Goal: Information Seeking & Learning: Learn about a topic

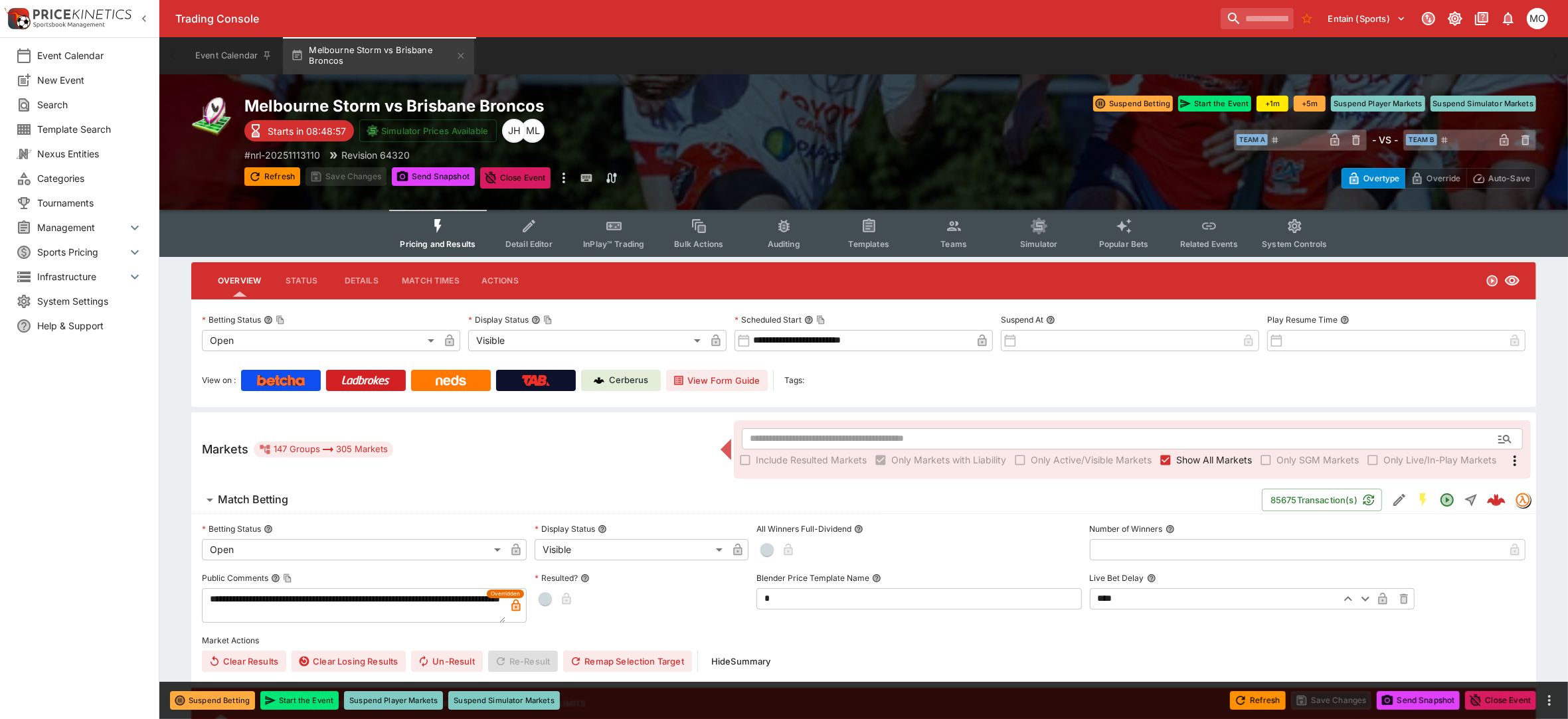
click at [1026, 227] on button "Simulator" at bounding box center [1039, 233] width 85 height 47
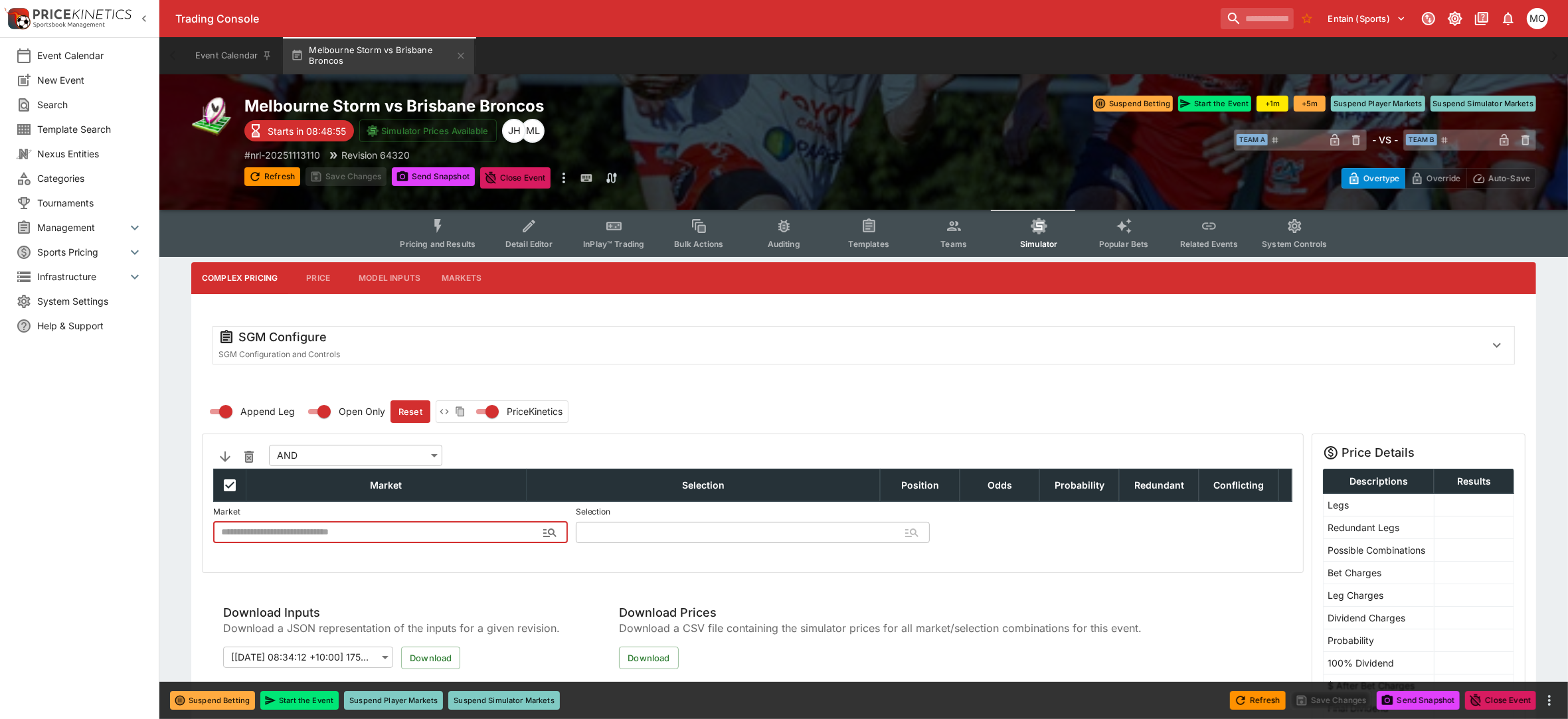
type input "**********"
click at [541, 245] on span "Detail Editor" at bounding box center [529, 244] width 47 height 10
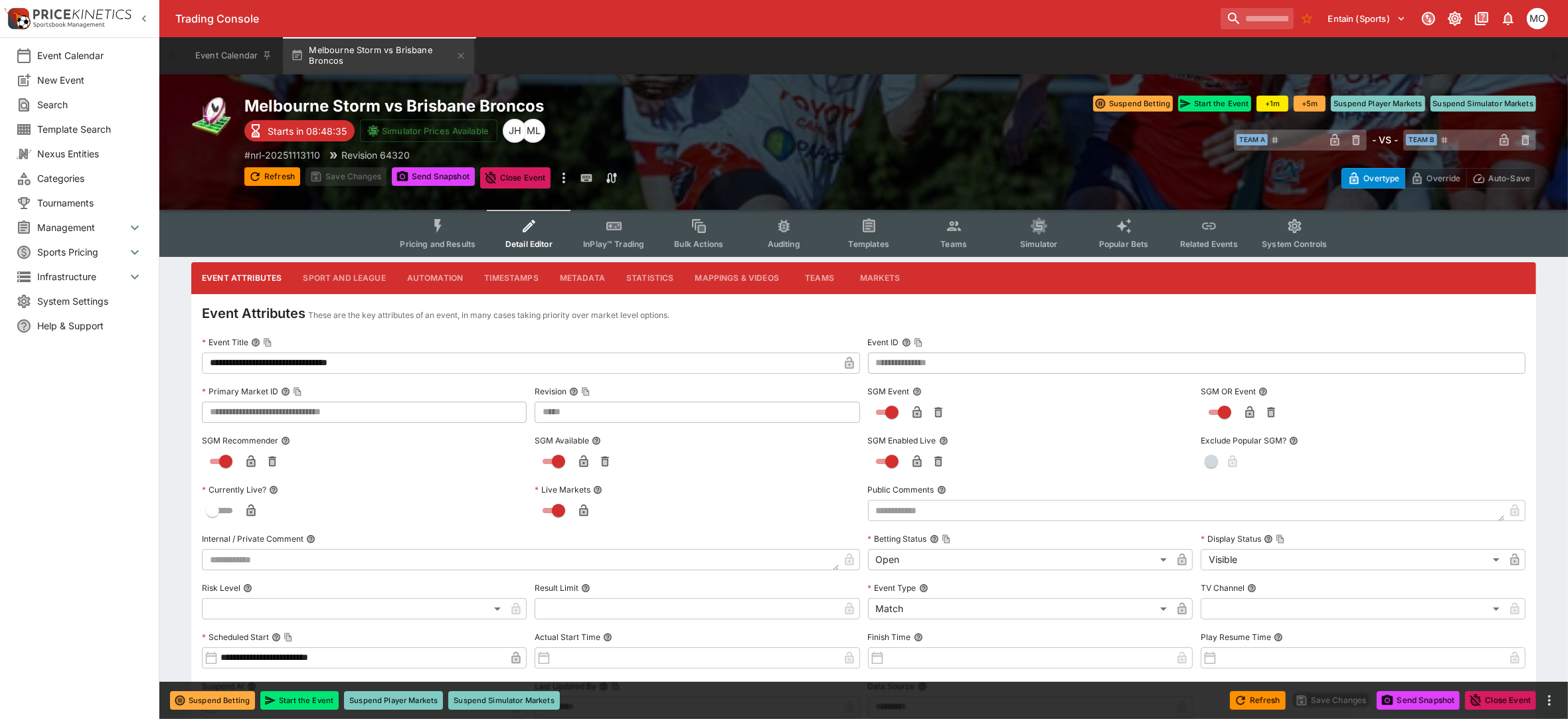
click at [871, 273] on button "Markets" at bounding box center [880, 278] width 61 height 32
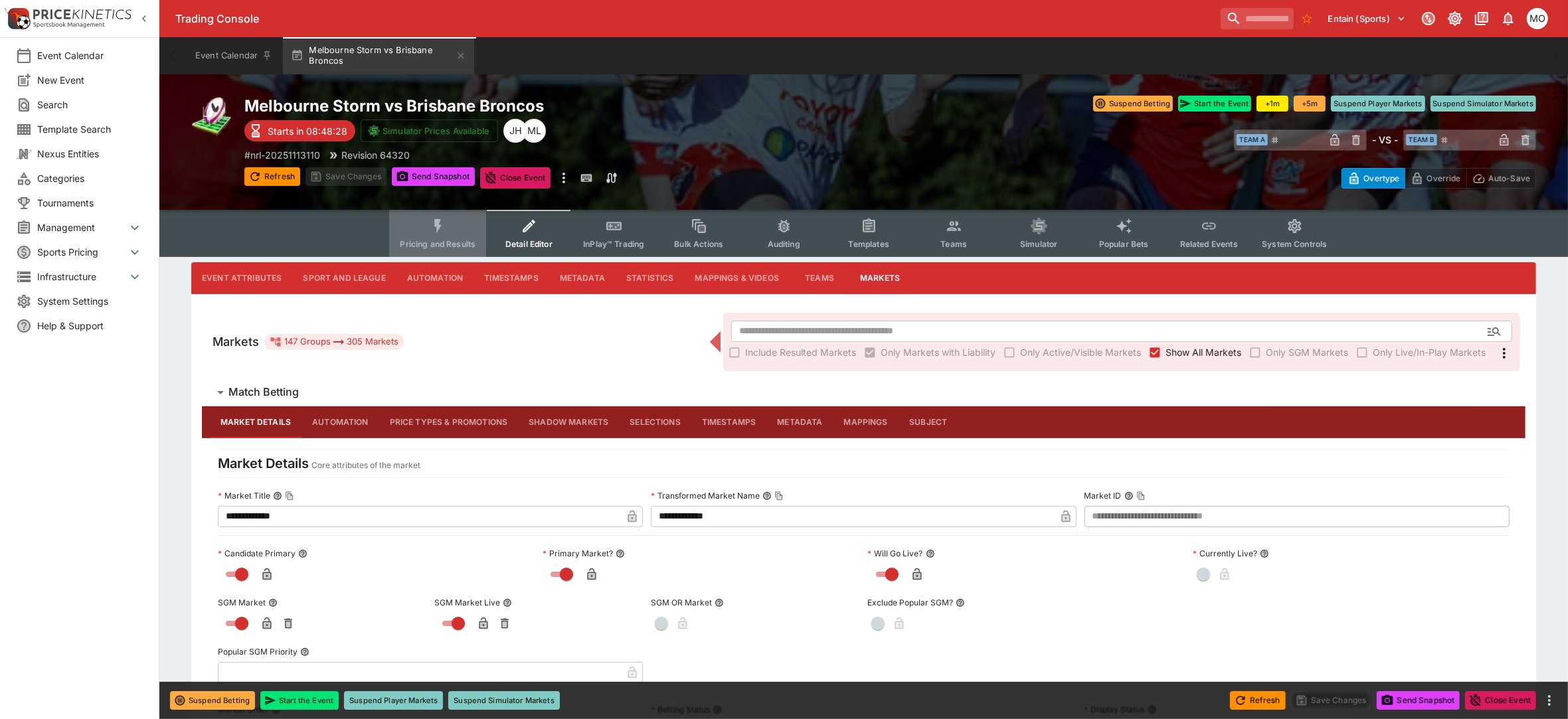
click at [420, 233] on button "Pricing and Results" at bounding box center [437, 233] width 97 height 47
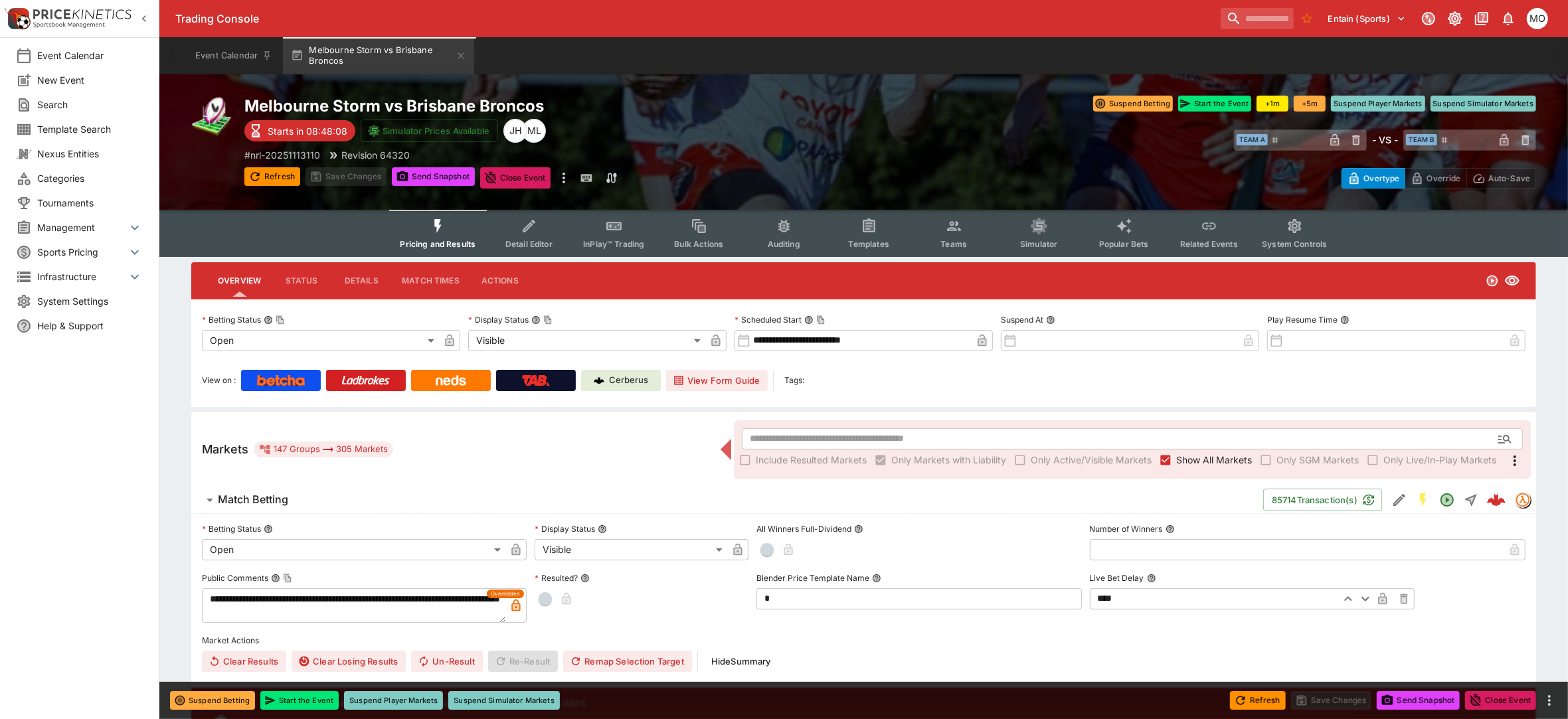
click at [636, 241] on span "InPlay™ Trading" at bounding box center [613, 244] width 61 height 10
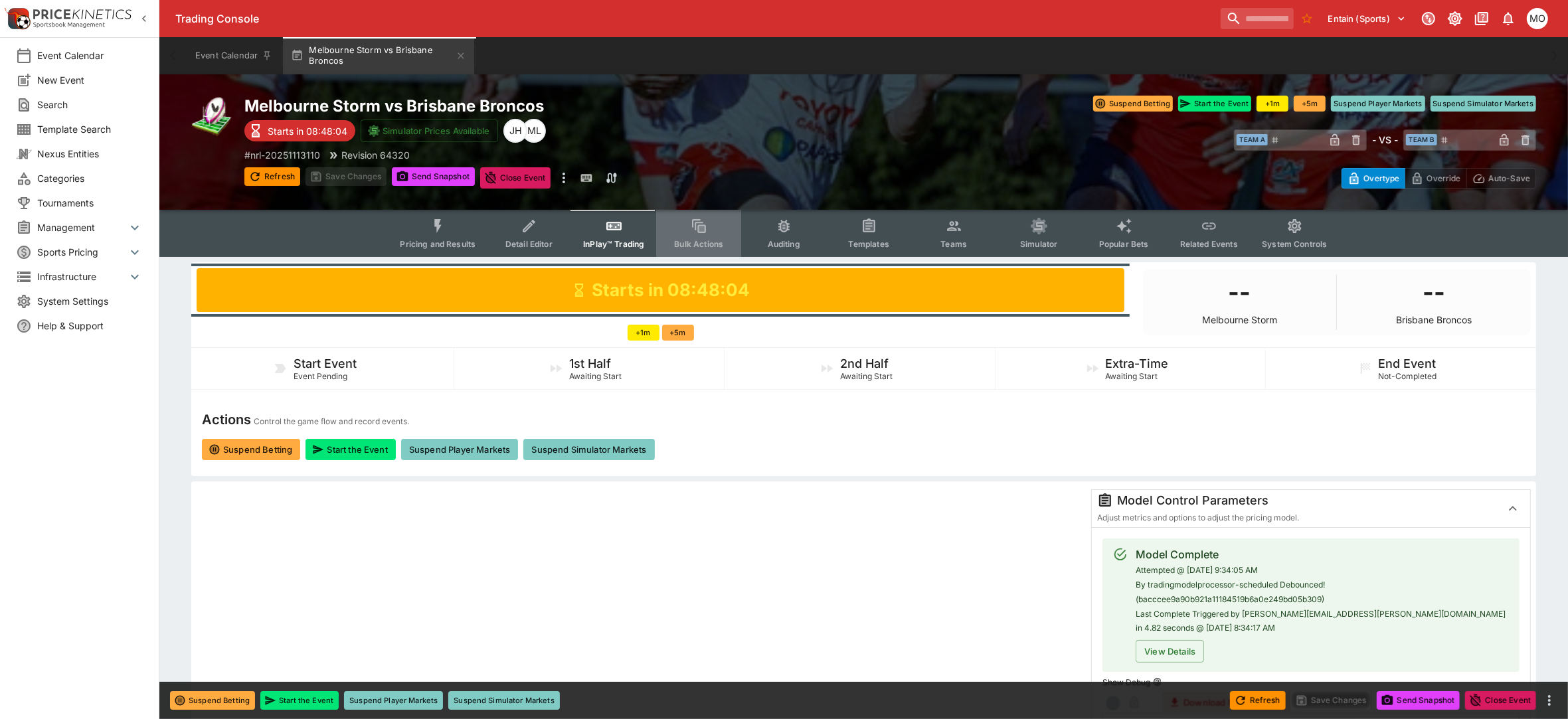
click at [712, 234] on button "Bulk Actions" at bounding box center [698, 233] width 85 height 47
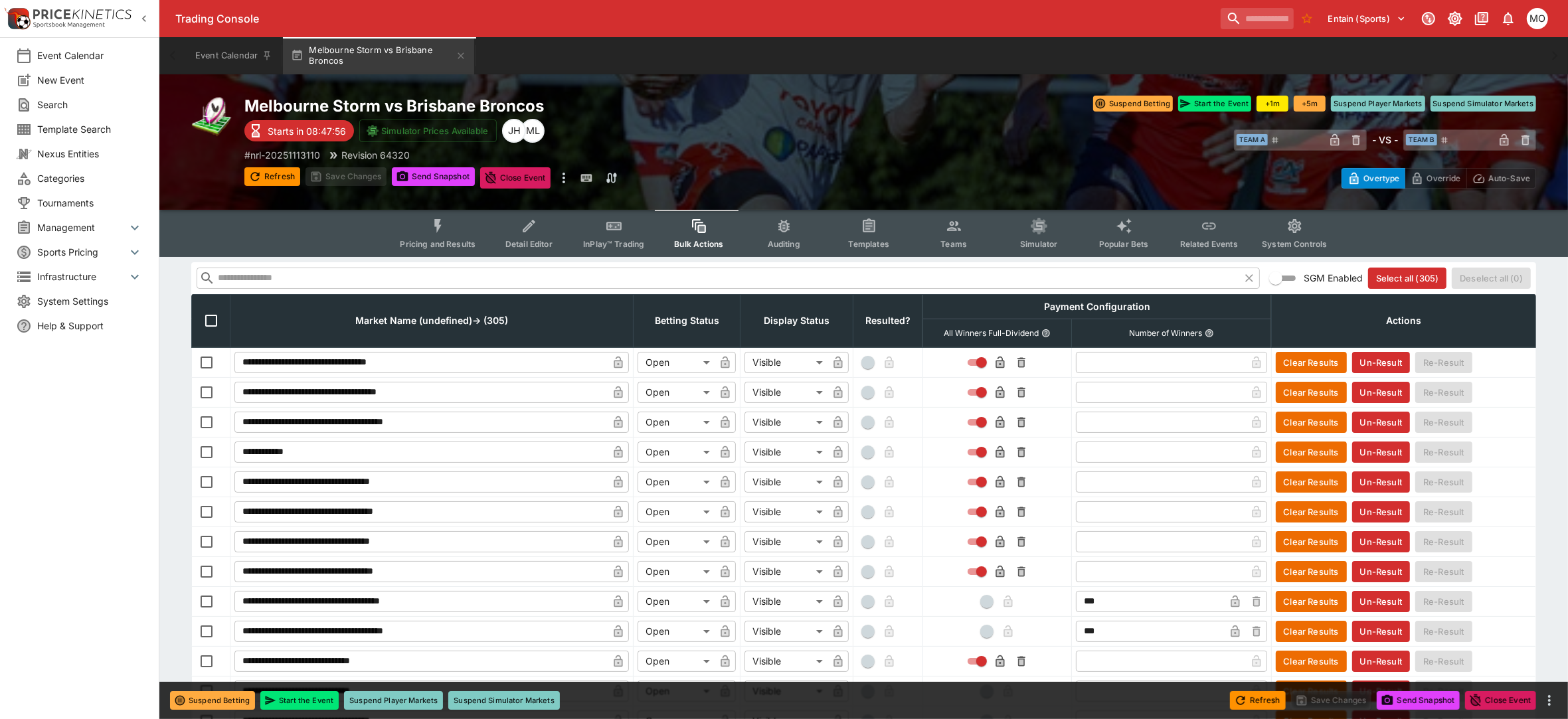
click at [433, 233] on icon "Event type filters" at bounding box center [438, 226] width 17 height 17
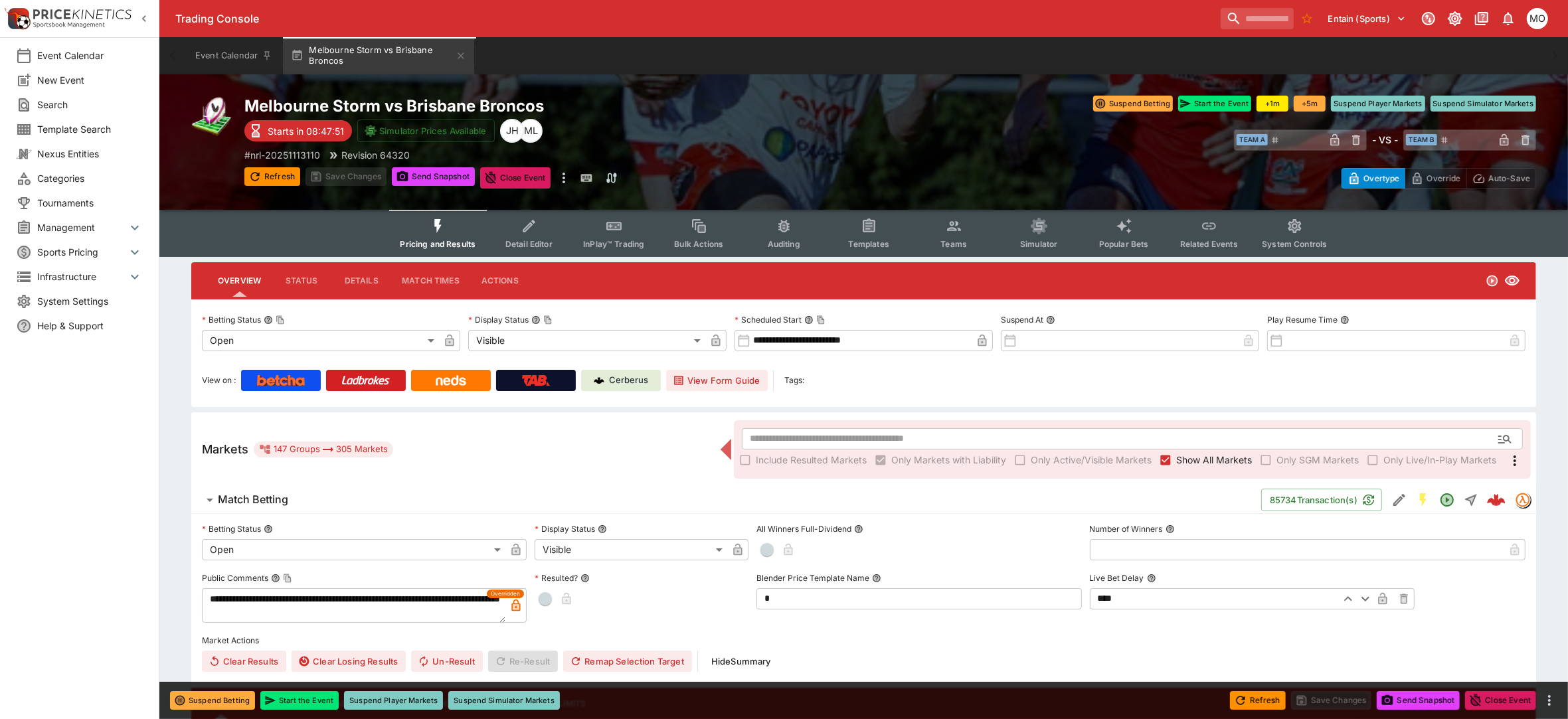
click at [343, 277] on button "Details" at bounding box center [361, 280] width 59 height 32
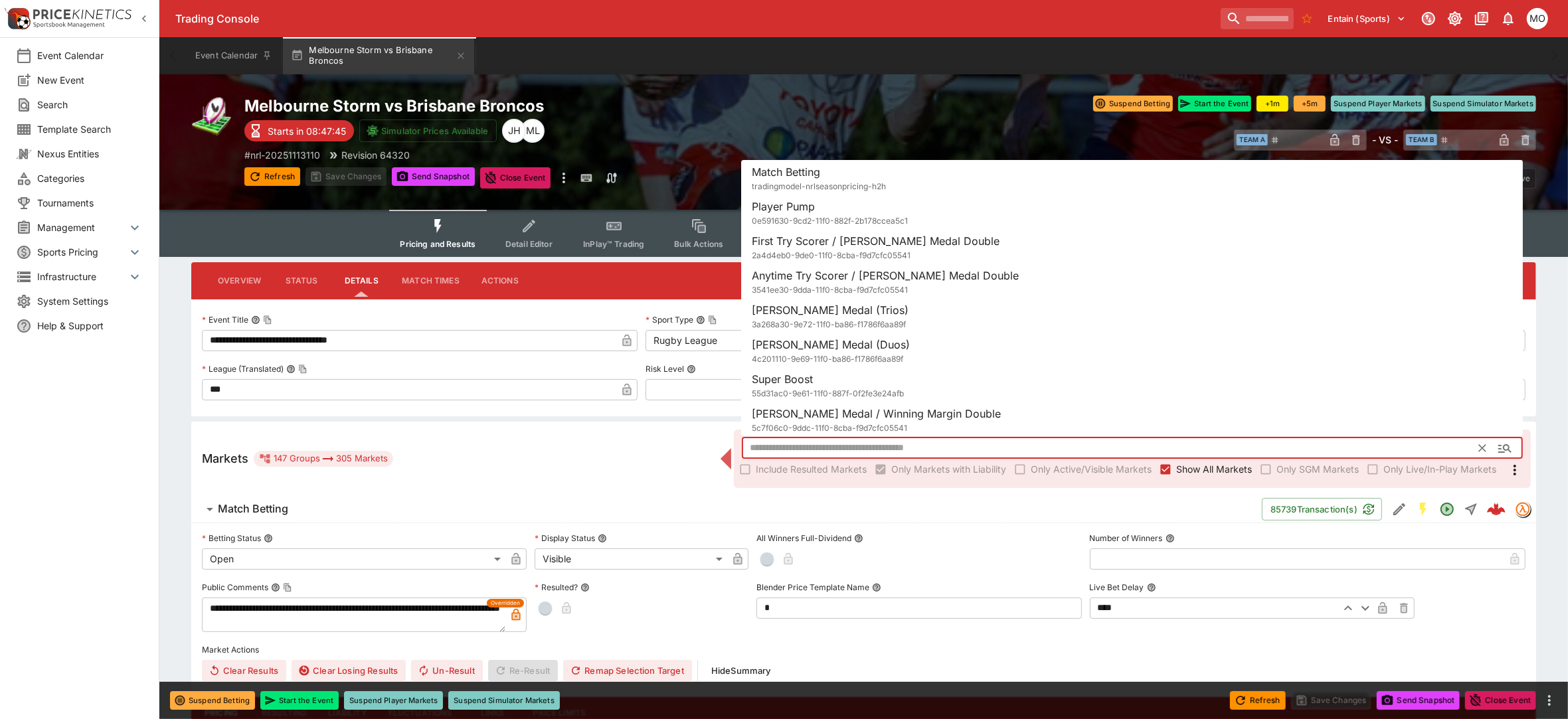
click at [770, 439] on input "text" at bounding box center [1111, 448] width 738 height 22
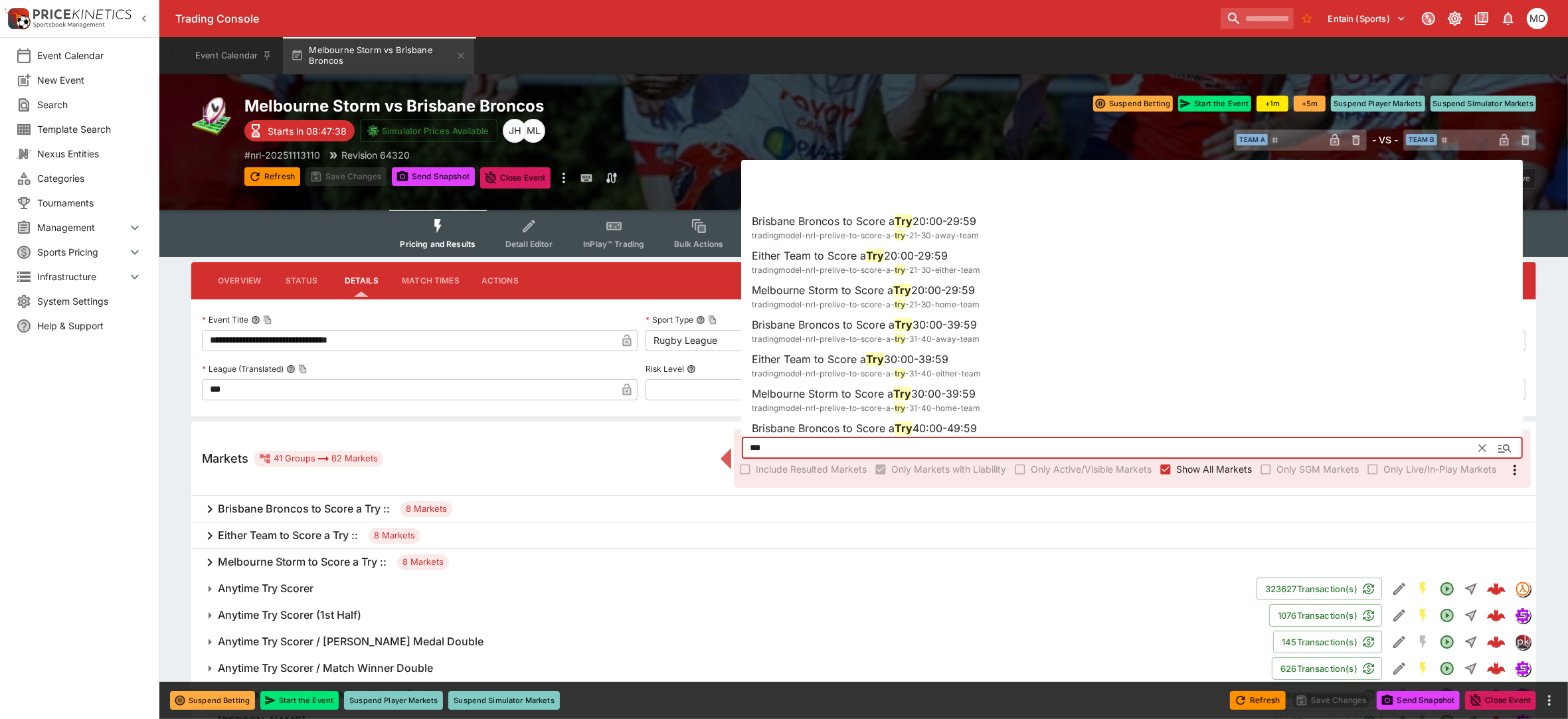
scroll to position [332, 0]
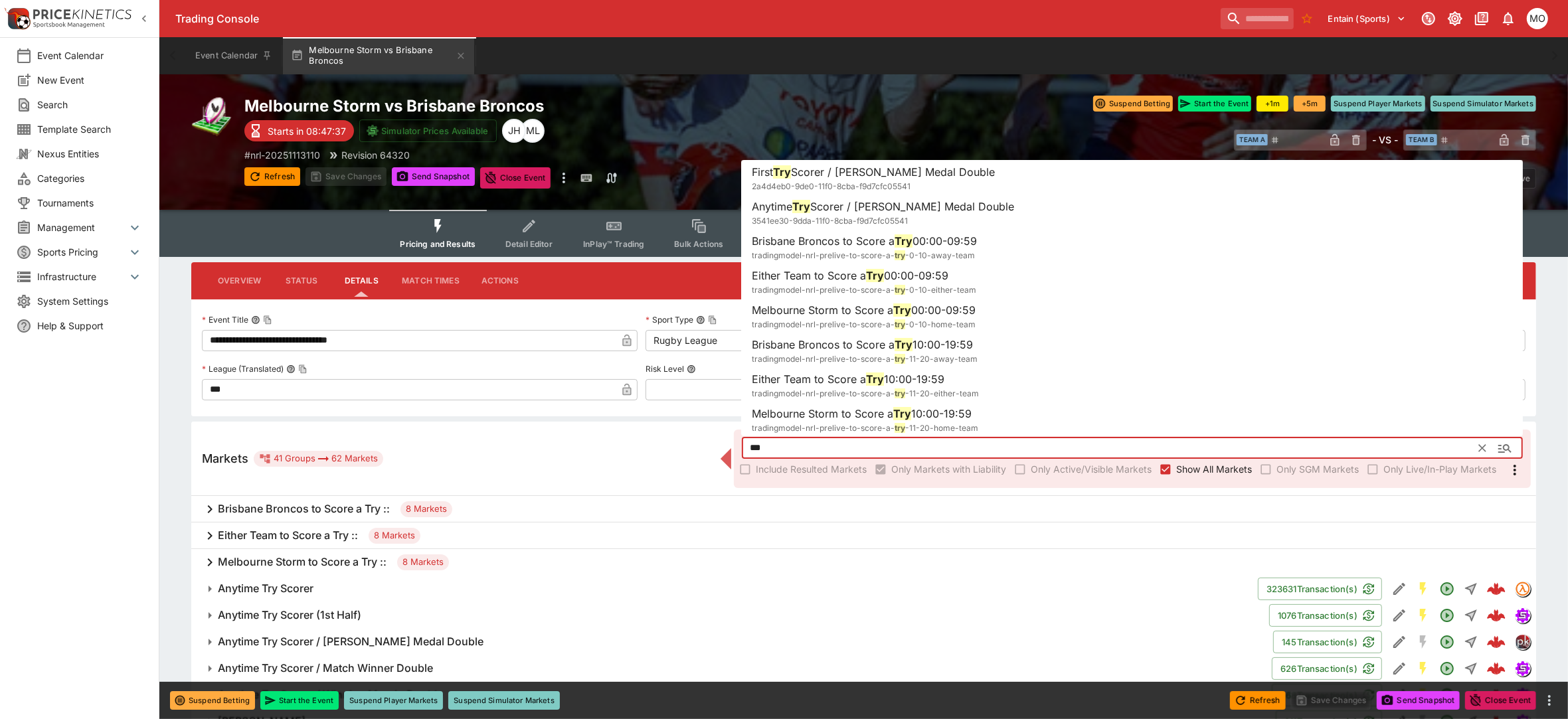
drag, startPoint x: 775, startPoint y: 439, endPoint x: 704, endPoint y: 439, distance: 71.0
click at [704, 439] on div "Markets 41 Groups 62 Markets *** ​ Include Resulted Markets Only Markets with L…" at bounding box center [863, 459] width 1345 height 74
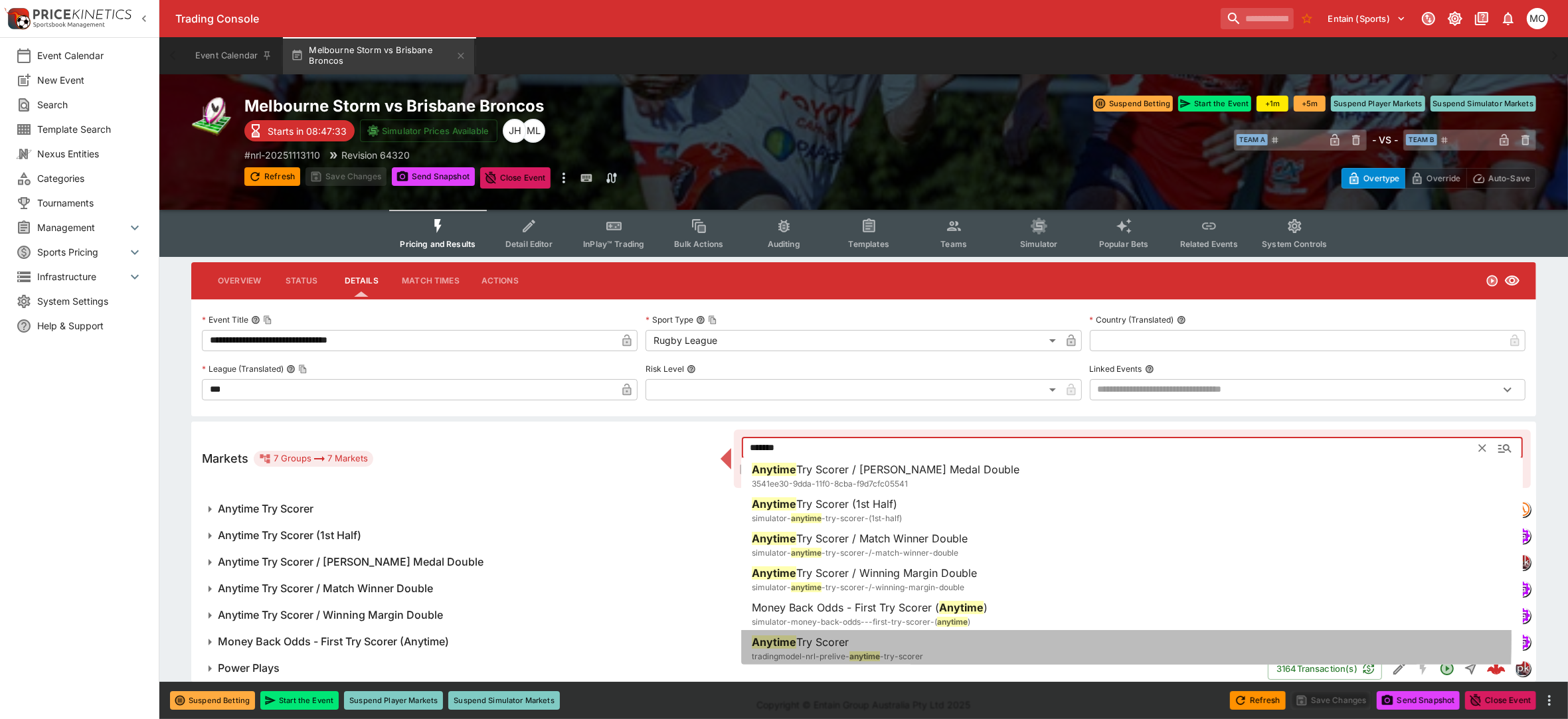
click at [807, 639] on span "Try Scorer" at bounding box center [822, 642] width 53 height 13
type input "**********"
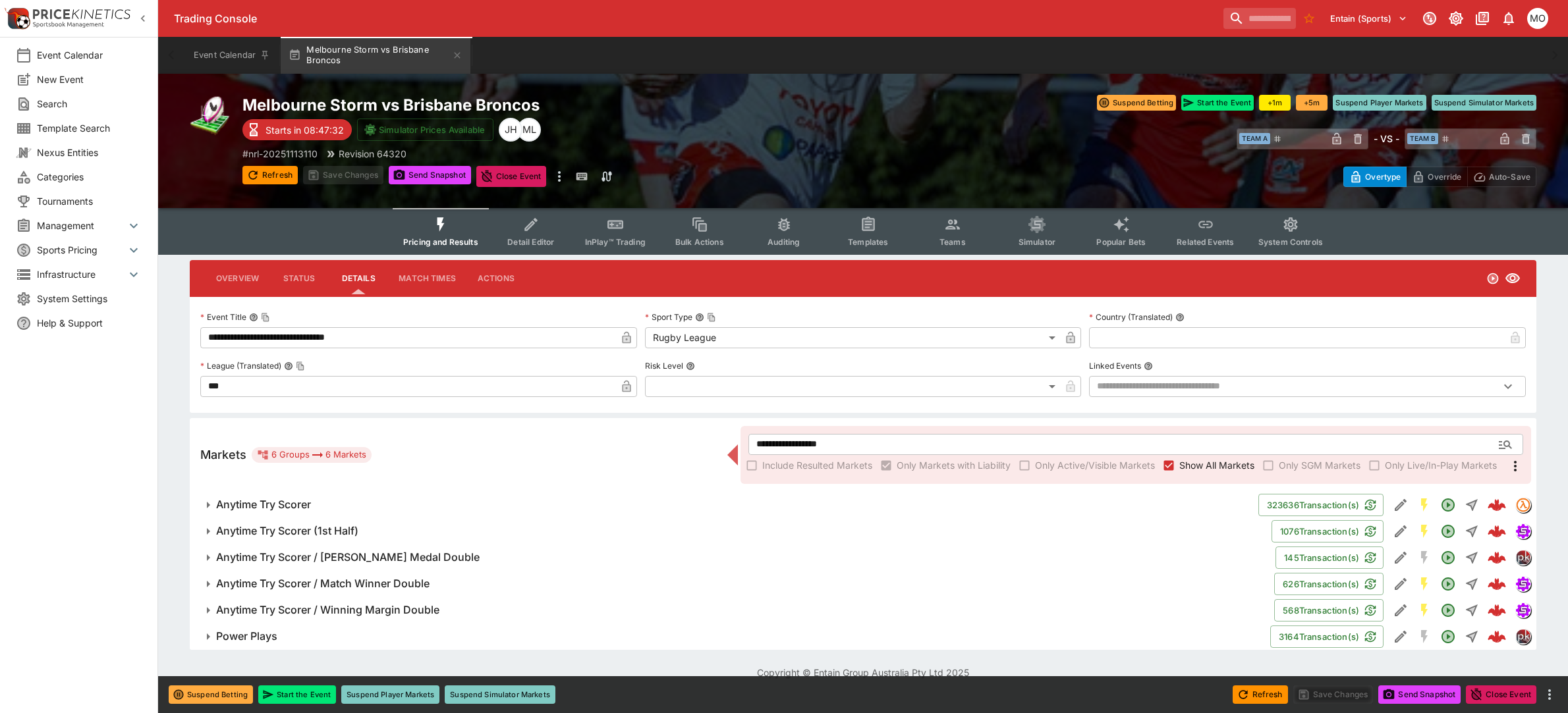
click at [313, 498] on span "Anytime Try Scorer" at bounding box center [732, 504] width 1032 height 14
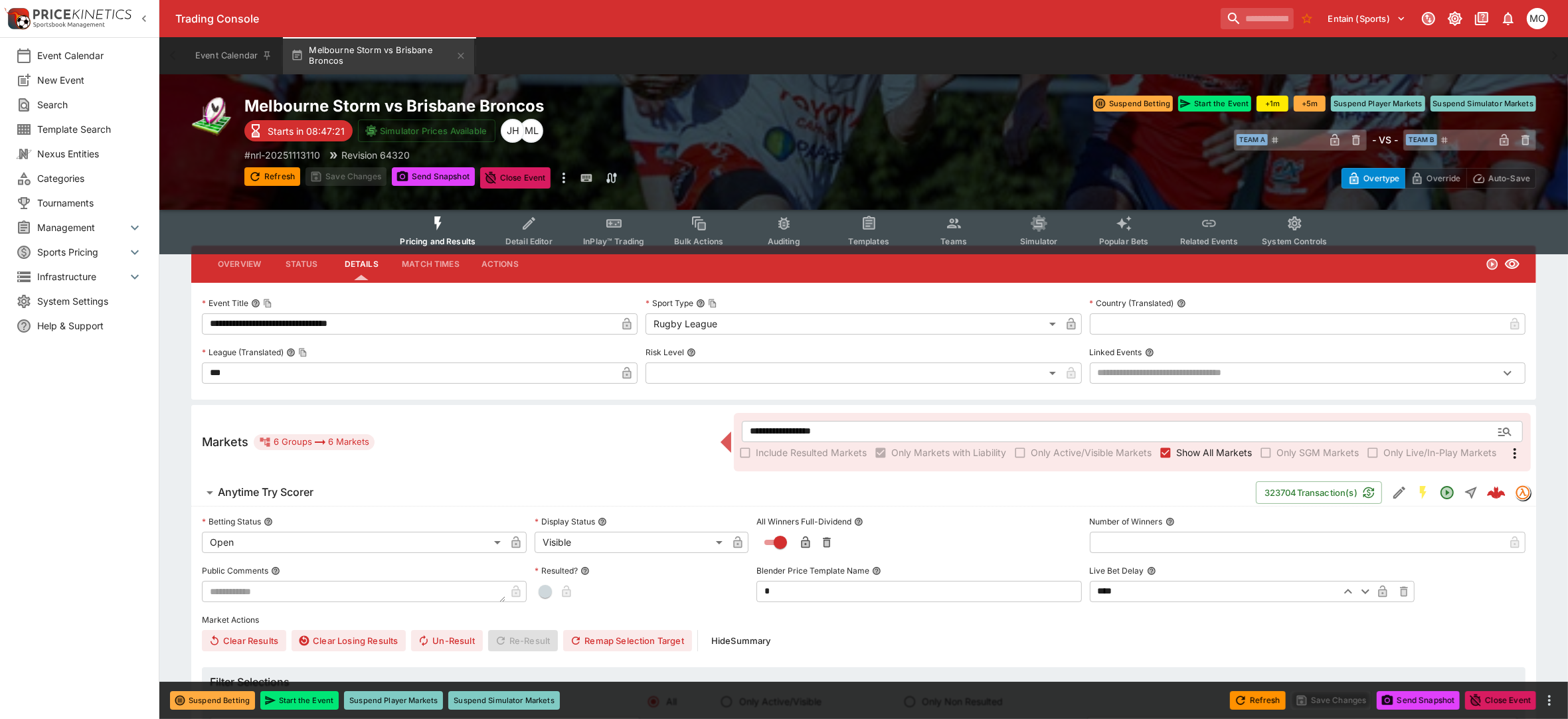
scroll to position [0, 0]
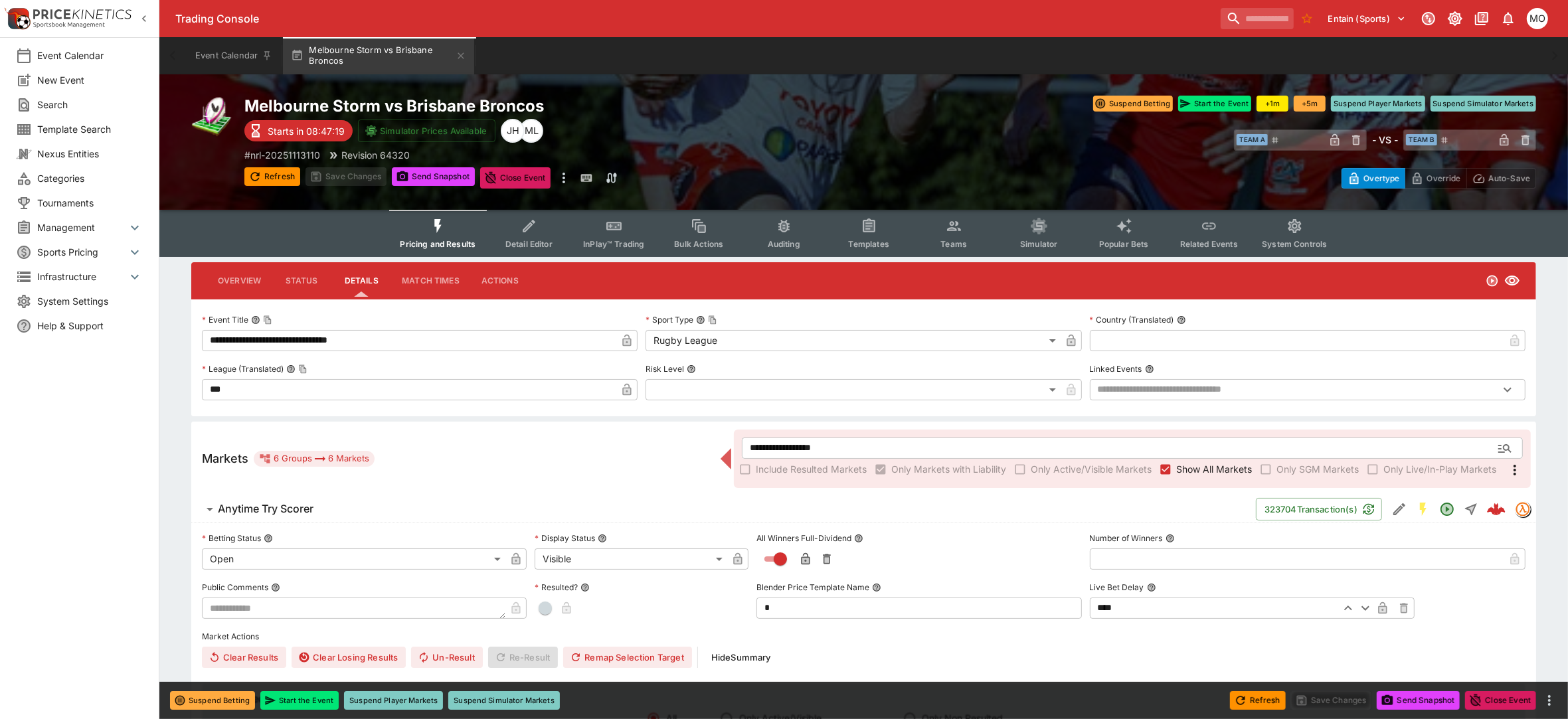
click at [309, 277] on button "Status" at bounding box center [301, 280] width 59 height 32
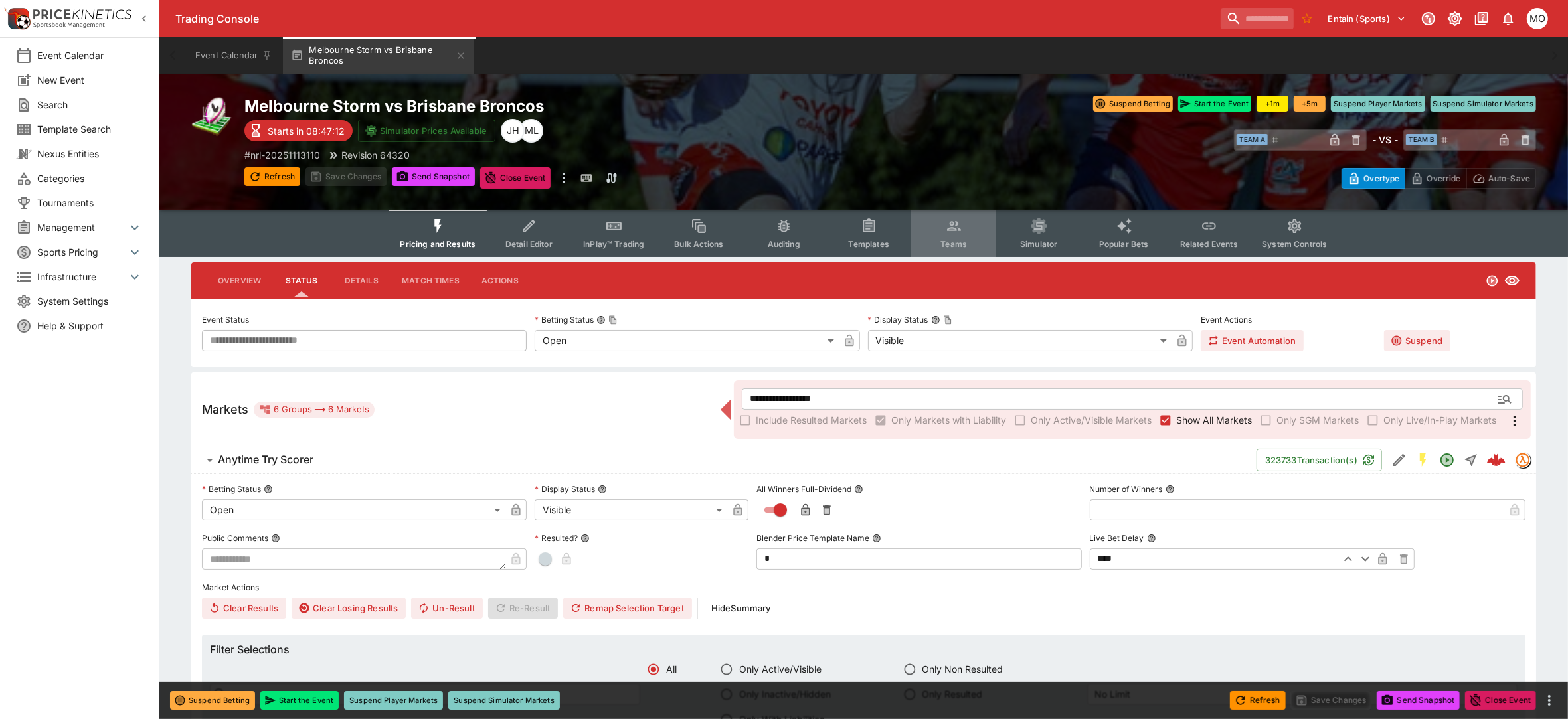
click at [949, 239] on span "Teams" at bounding box center [954, 244] width 27 height 10
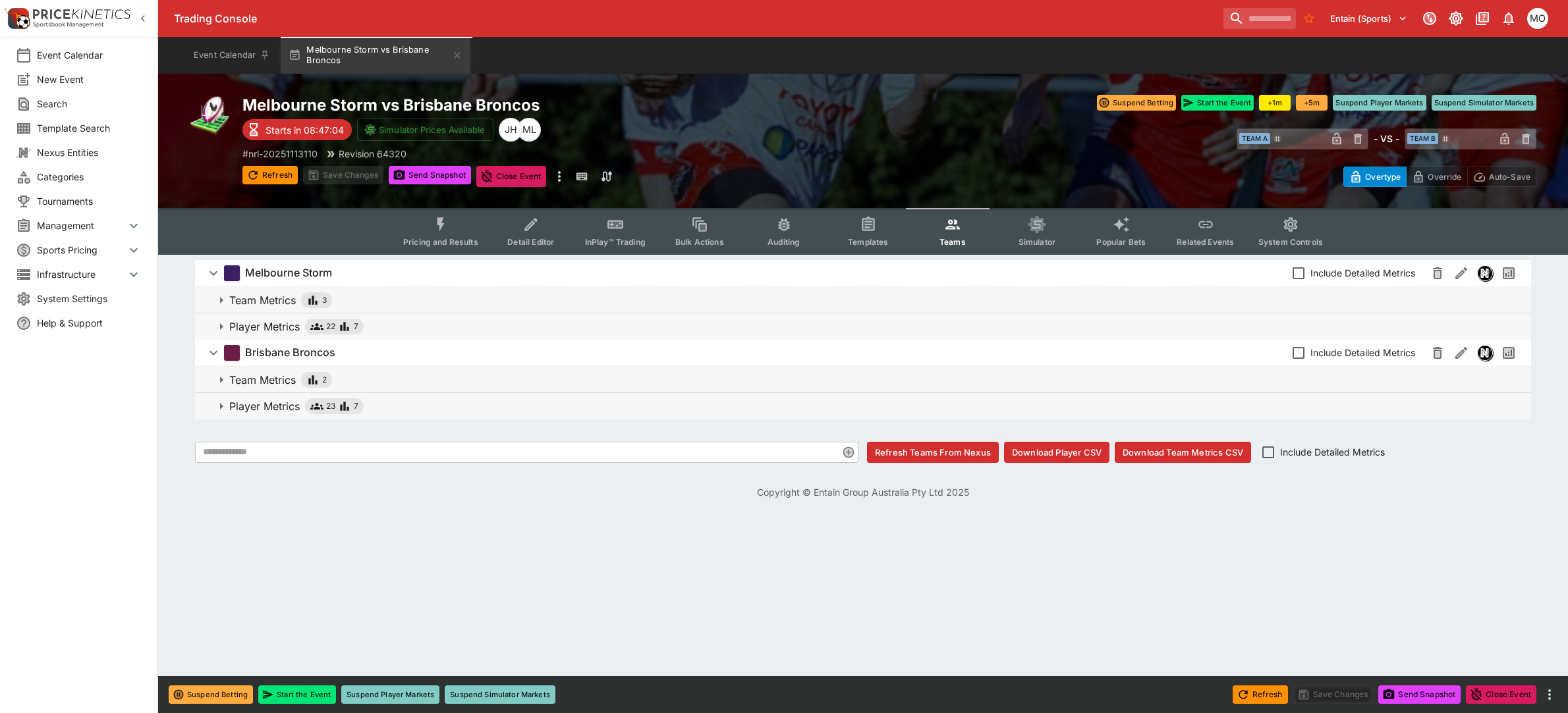
click at [765, 241] on button "Auditing" at bounding box center [784, 231] width 84 height 46
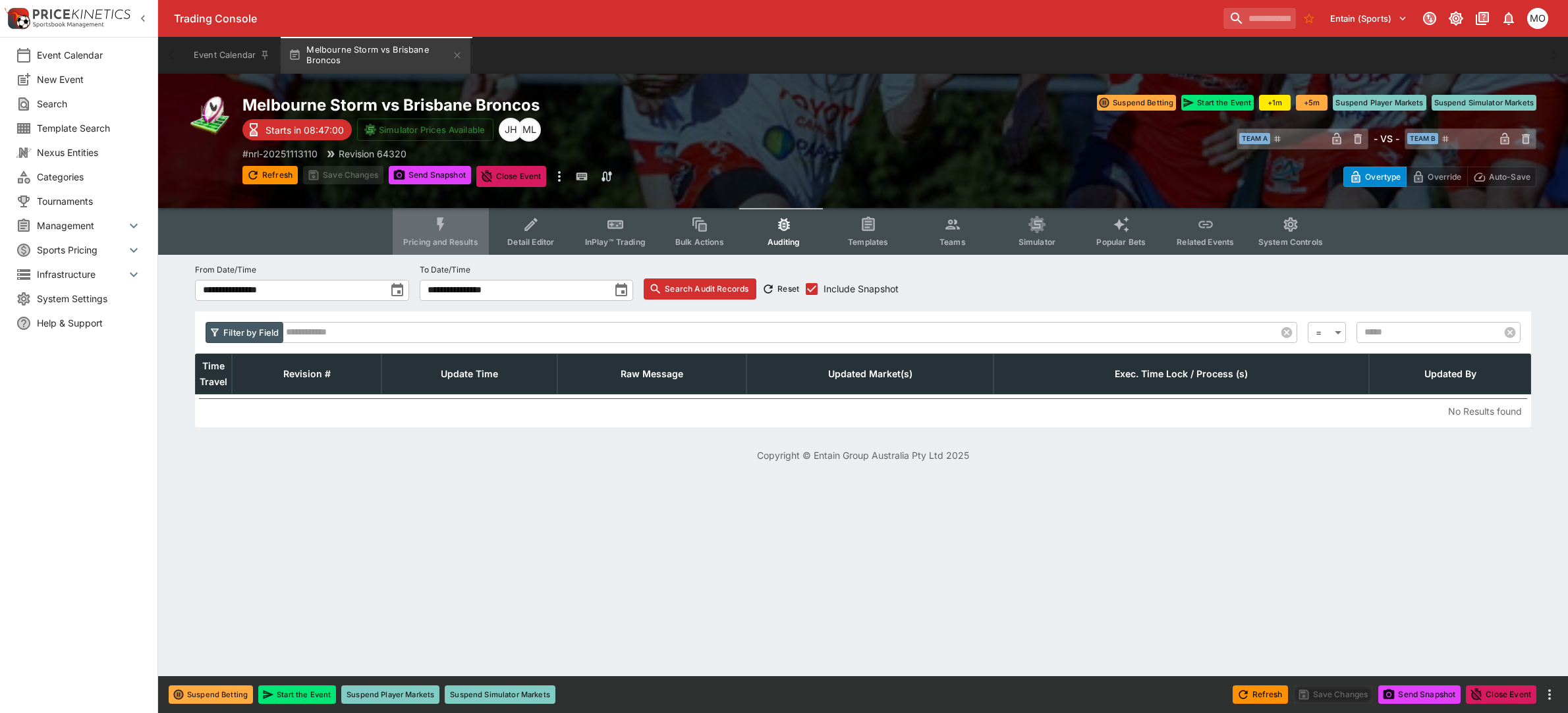
click at [459, 232] on button "Pricing and Results" at bounding box center [440, 231] width 96 height 46
